Goal: Task Accomplishment & Management: Use online tool/utility

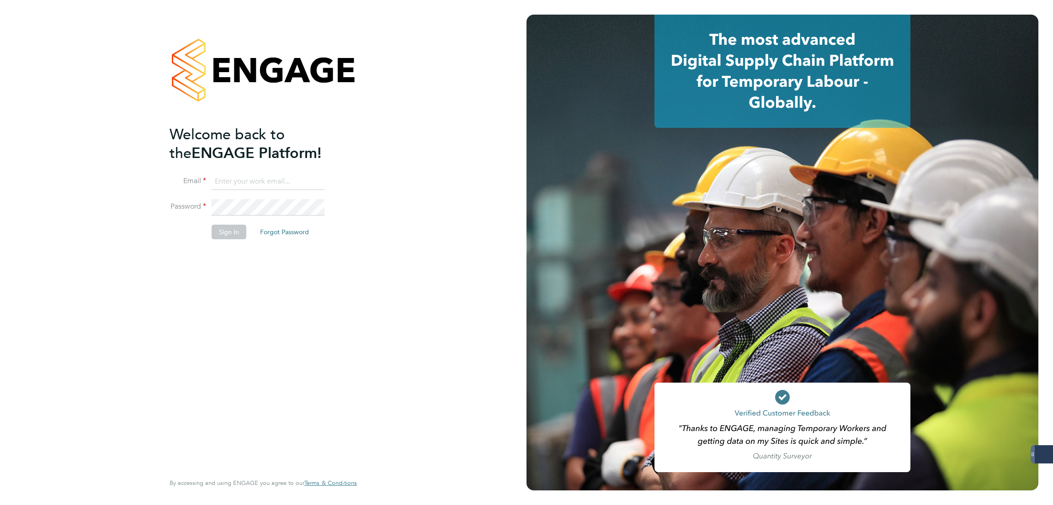
click at [253, 182] on input at bounding box center [268, 182] width 113 height 16
type input "george@mmpconsultancy.co.uk"
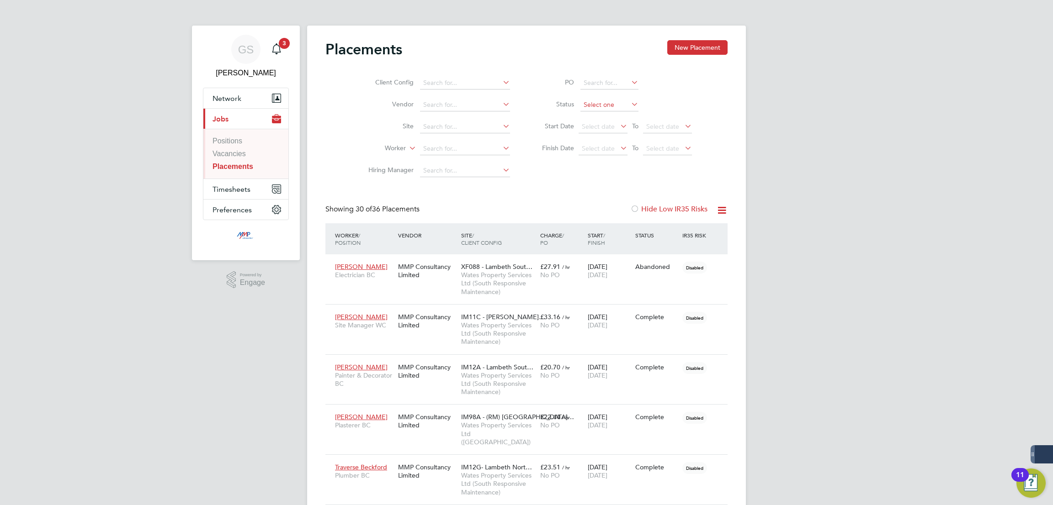
click at [613, 107] on input at bounding box center [609, 105] width 58 height 13
click at [610, 115] on li "Active" at bounding box center [609, 117] width 59 height 12
type input "Active"
click at [235, 192] on span "Timesheets" at bounding box center [231, 189] width 38 height 9
click at [240, 164] on link "Timesheets" at bounding box center [230, 162] width 37 height 8
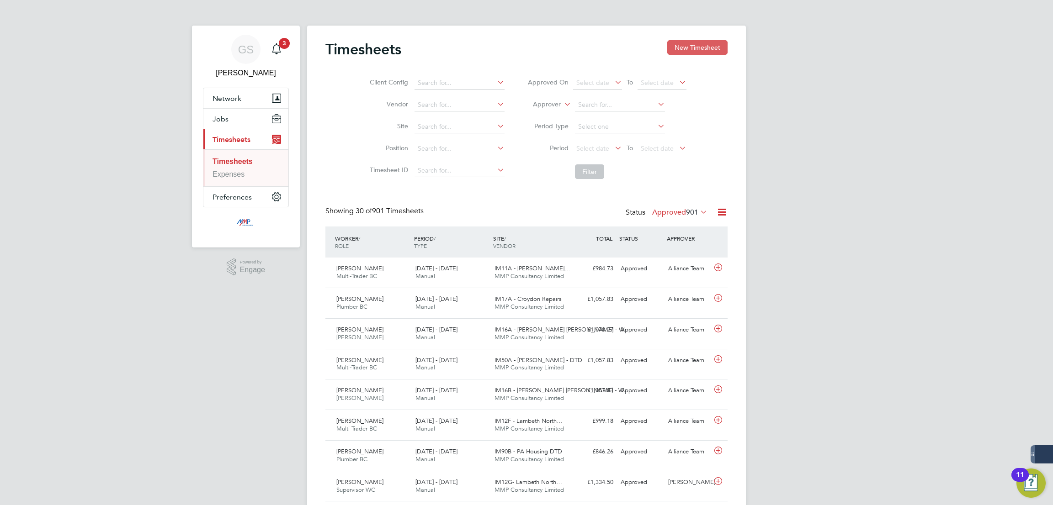
click at [700, 45] on button "New Timesheet" at bounding box center [697, 47] width 60 height 15
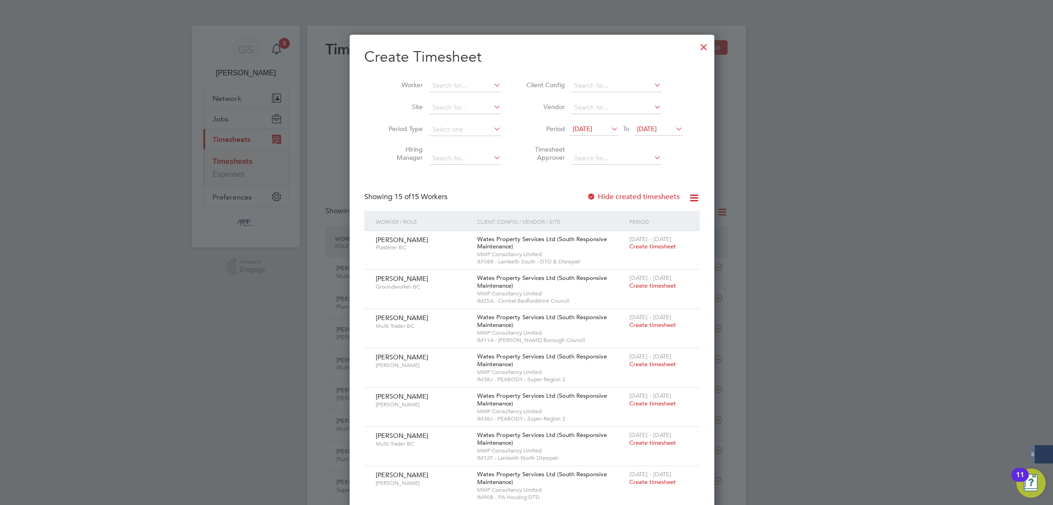
click at [695, 46] on div at bounding box center [703, 45] width 16 height 16
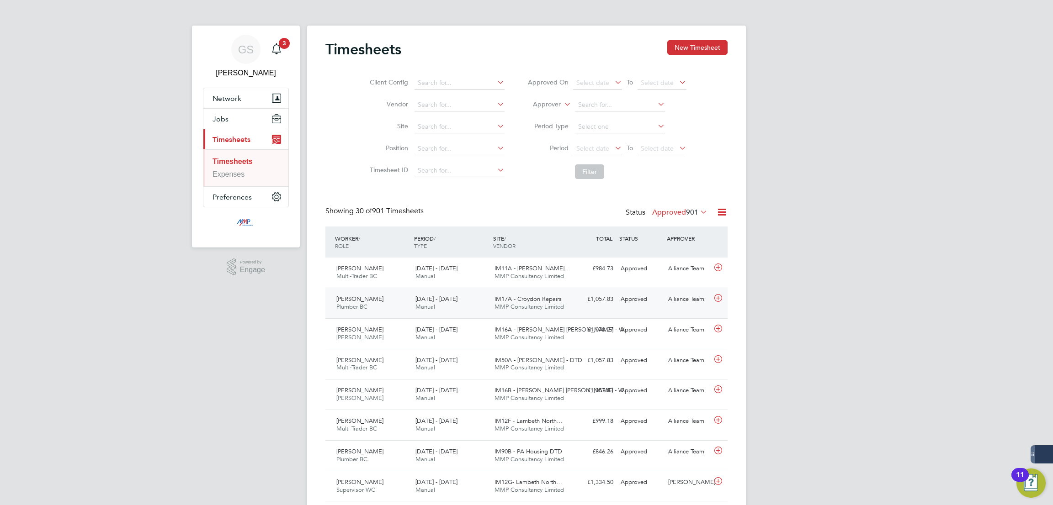
scroll to position [23, 79]
click at [681, 47] on button "New Timesheet" at bounding box center [697, 47] width 60 height 15
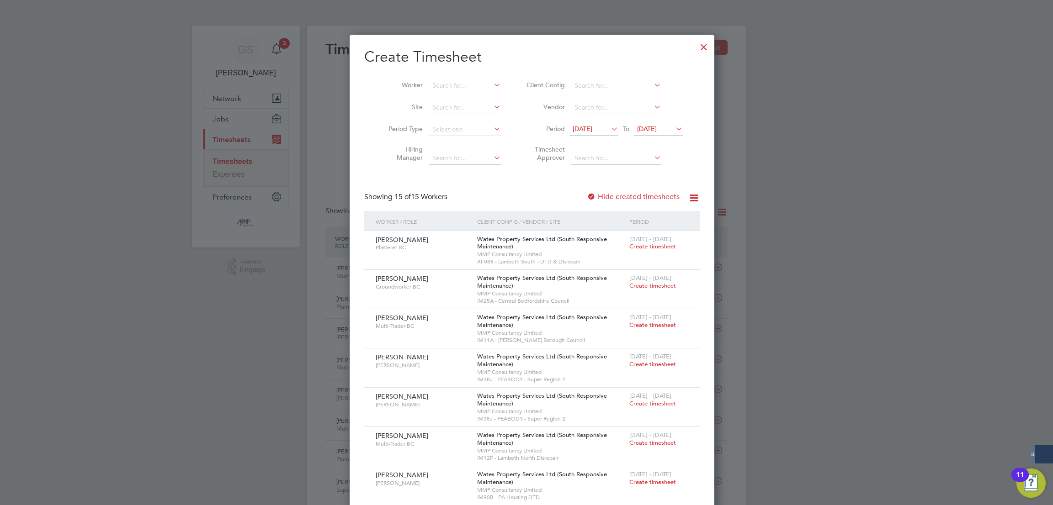
click at [695, 49] on div at bounding box center [703, 45] width 16 height 16
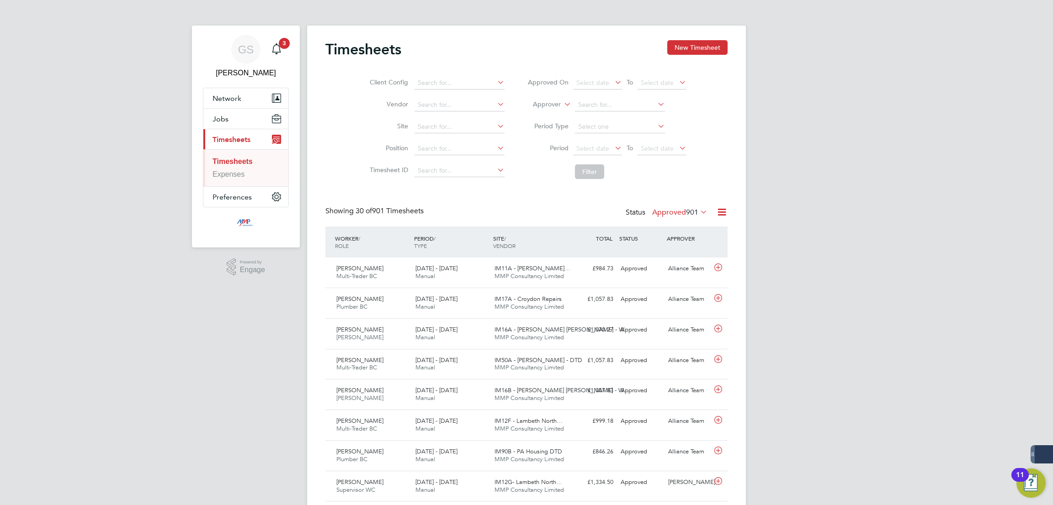
click at [693, 52] on button "New Timesheet" at bounding box center [697, 47] width 60 height 15
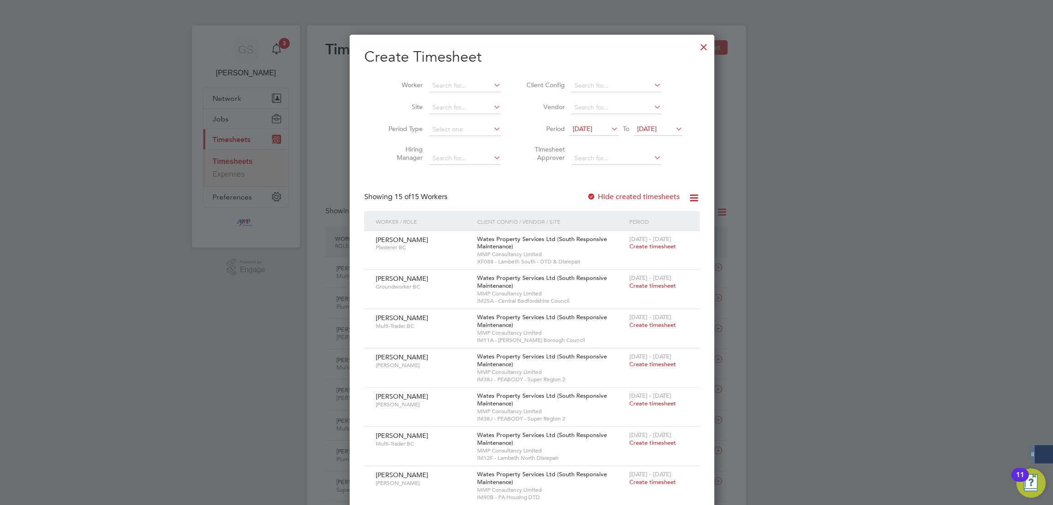
click at [640, 196] on label "Hide created timesheets" at bounding box center [633, 196] width 93 height 9
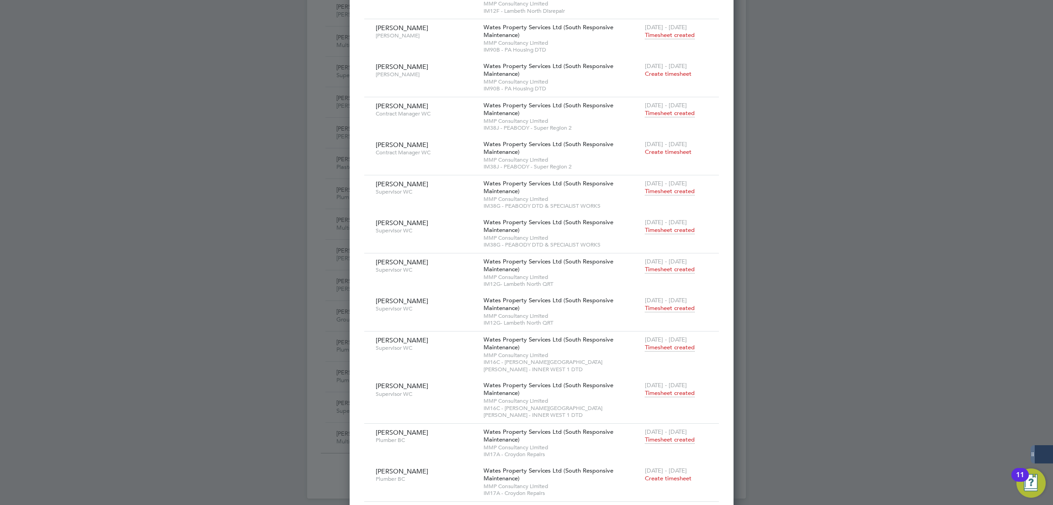
click at [645, 305] on span "Timesheet created" at bounding box center [670, 308] width 50 height 8
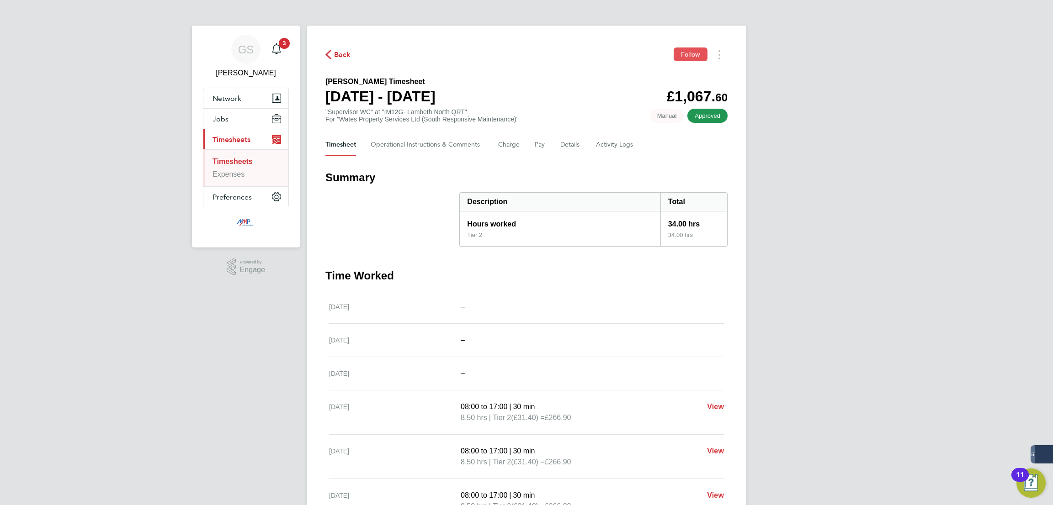
click at [685, 58] on span "Follow" at bounding box center [690, 54] width 19 height 8
click at [238, 111] on button "Jobs" at bounding box center [245, 119] width 85 height 20
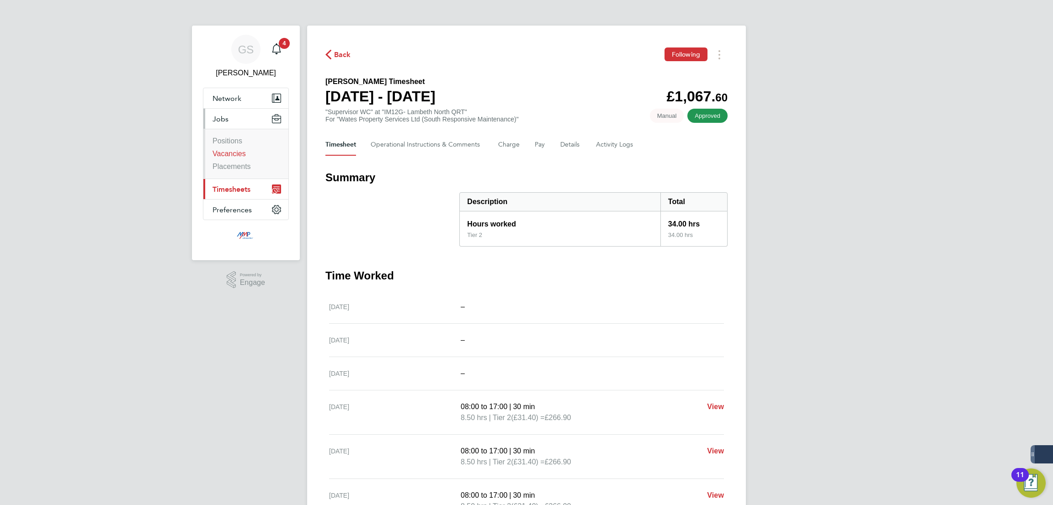
click at [237, 152] on link "Vacancies" at bounding box center [228, 154] width 33 height 8
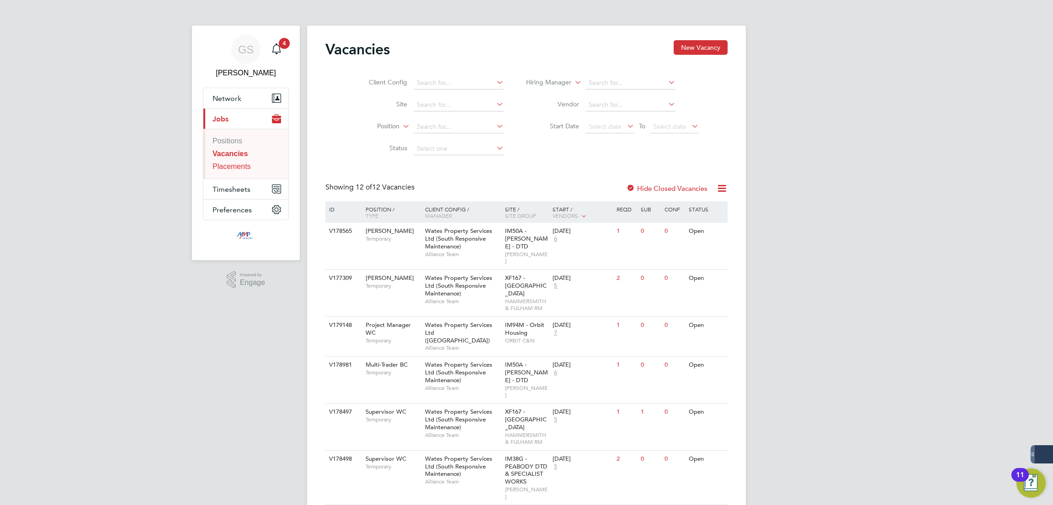
click at [241, 168] on link "Placements" at bounding box center [231, 167] width 38 height 8
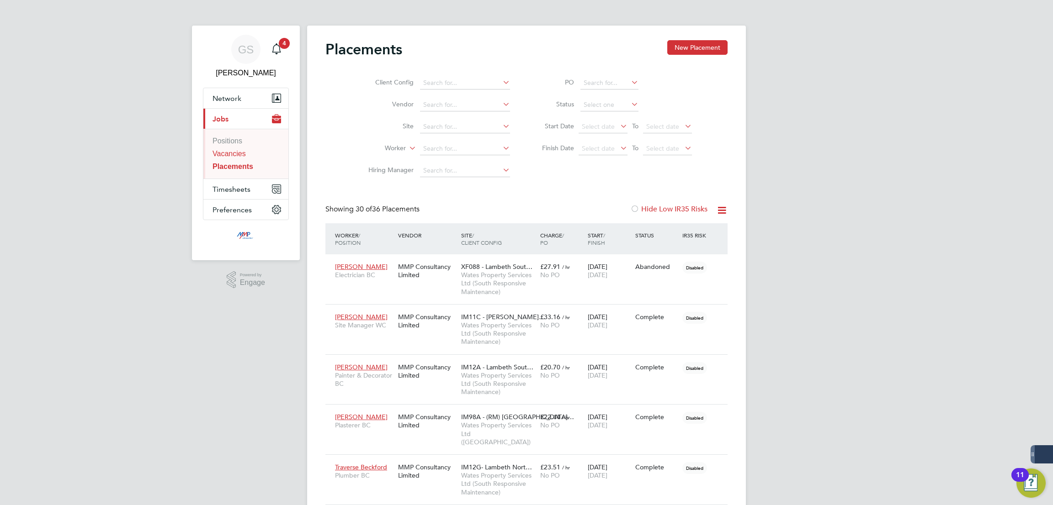
click at [242, 154] on link "Vacancies" at bounding box center [228, 154] width 33 height 8
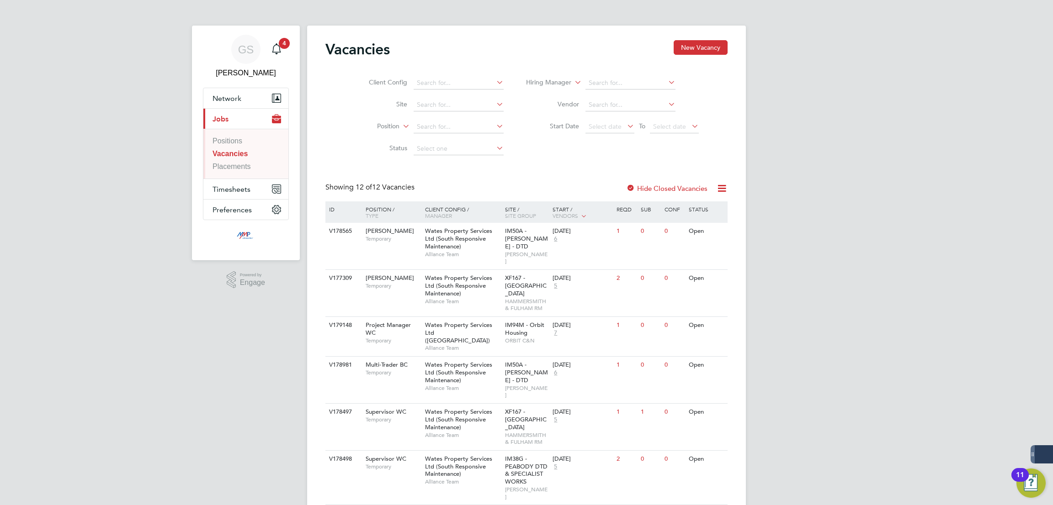
drag, startPoint x: 687, startPoint y: 38, endPoint x: 320, endPoint y: 51, distance: 367.6
click at [320, 51] on div "Vacancies New Vacancy Client Config Site Position Status Hiring Manager Vendor …" at bounding box center [526, 458] width 439 height 865
